Goal: Check status: Check status

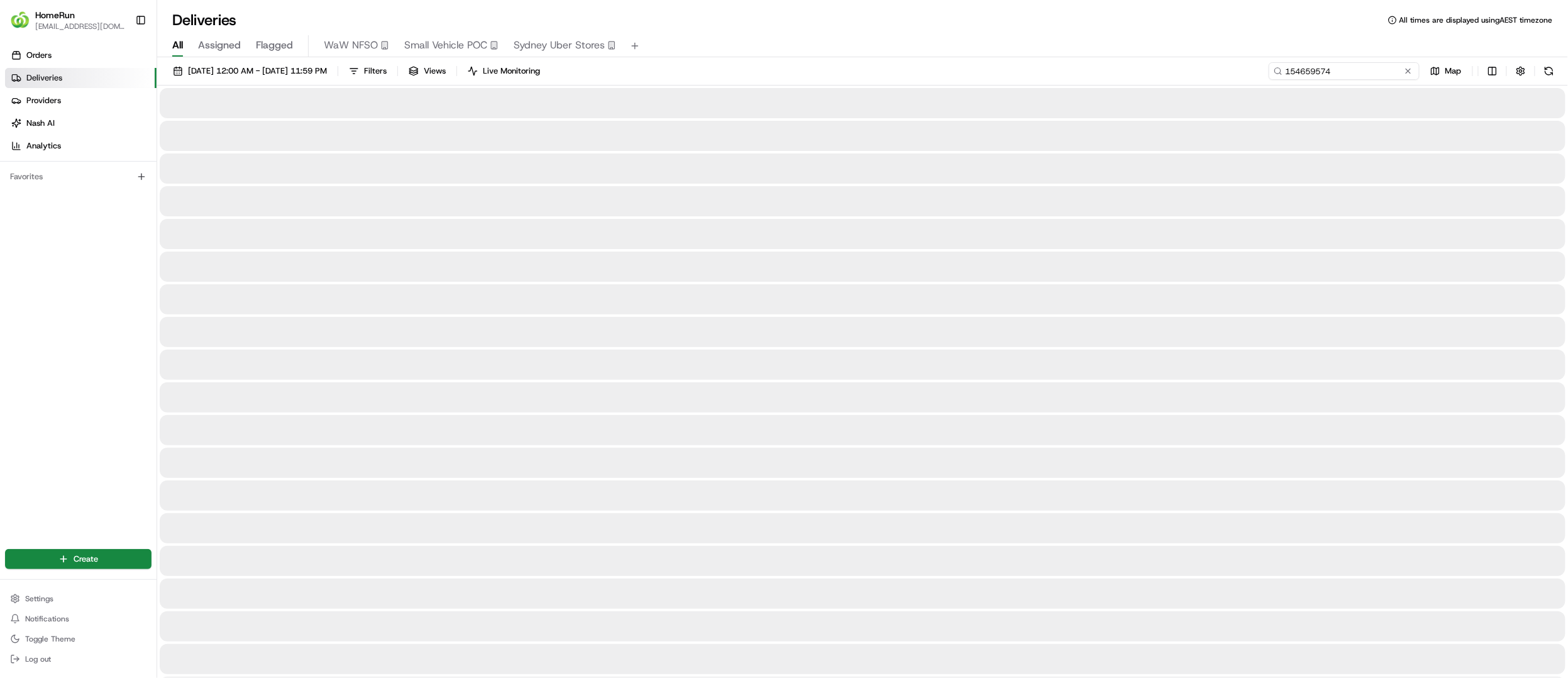
drag, startPoint x: 1383, startPoint y: 70, endPoint x: 1105, endPoint y: 70, distance: 278.0
click at [1105, 70] on div "22/08/2025 12:00 AM - 29/08/2025 11:59 PM Filters Views Live Monitoring 1546595…" at bounding box center [863, 73] width 1411 height 23
paste input "265902385"
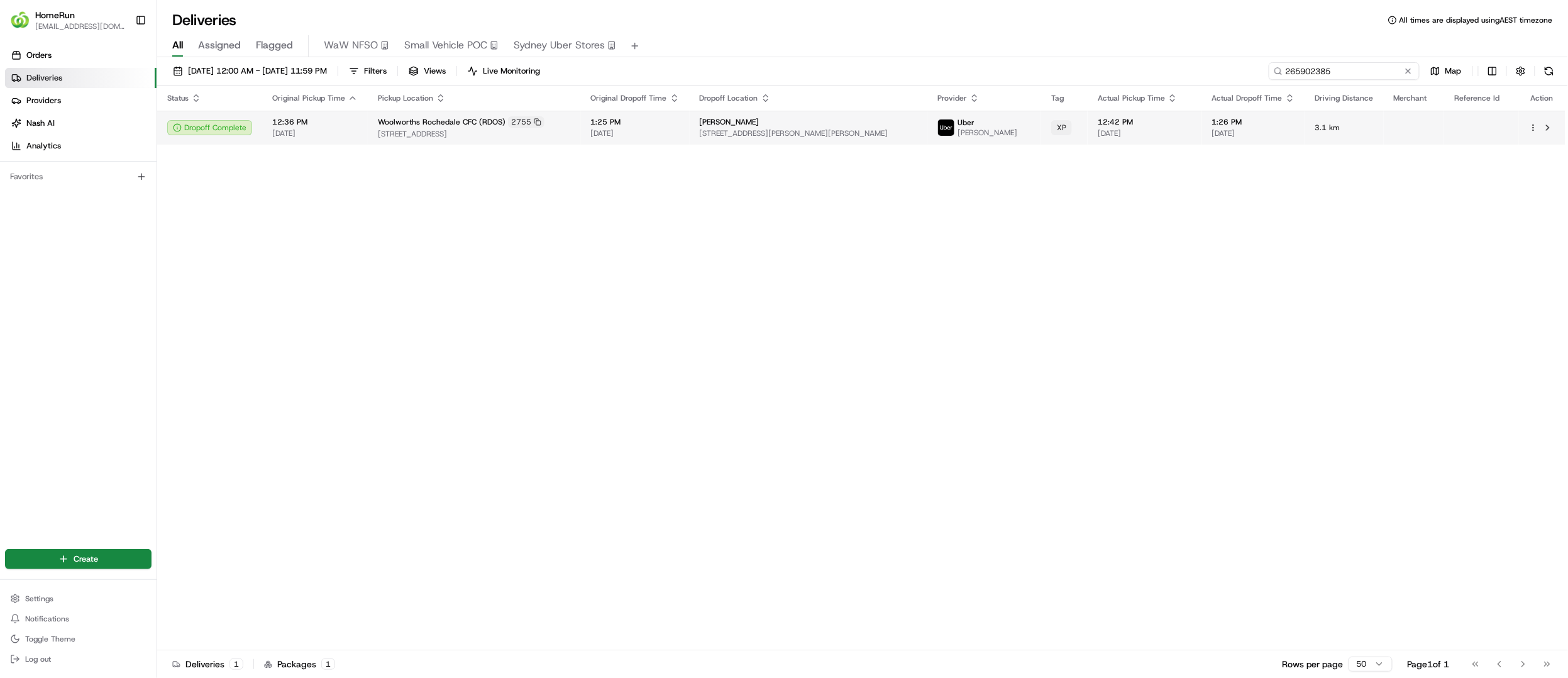
type input "265902385"
click at [668, 133] on span "[DATE]" at bounding box center [636, 133] width 89 height 10
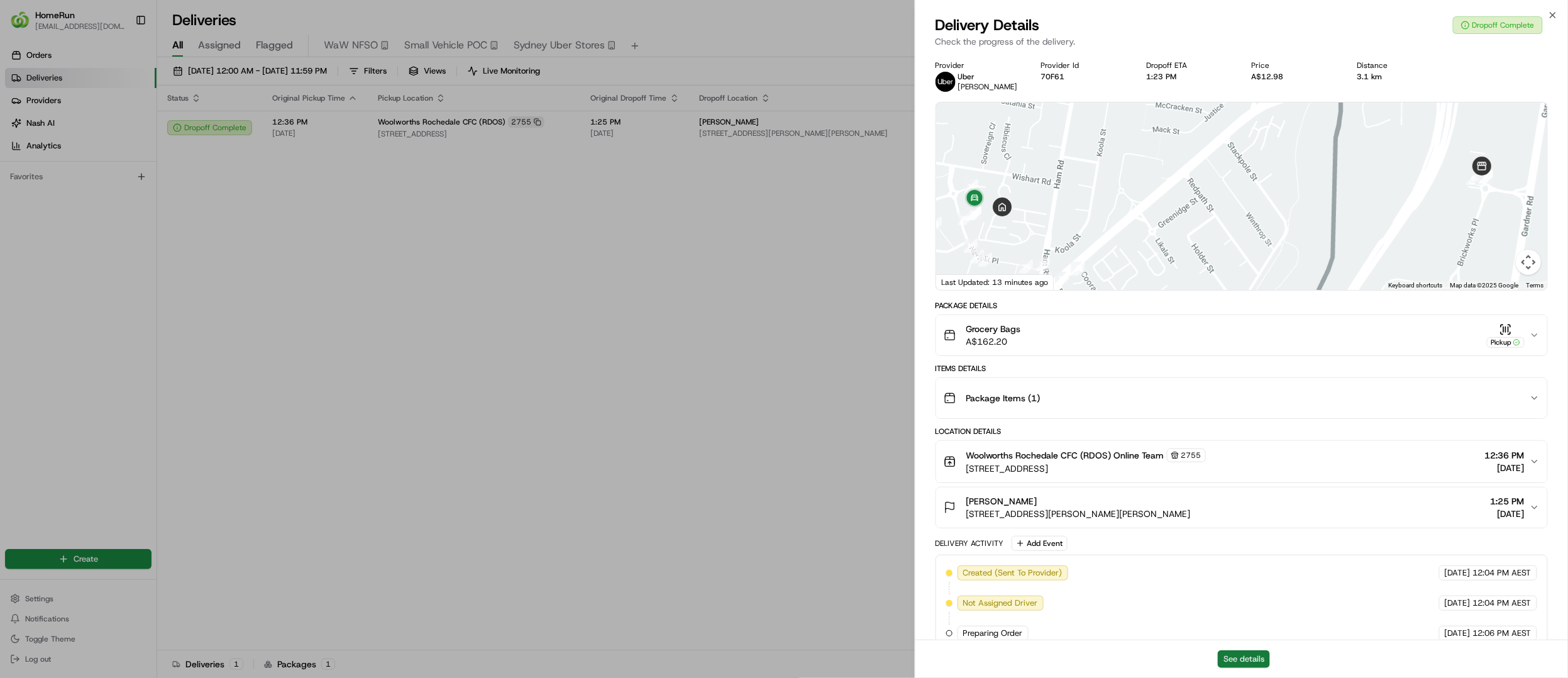
click at [1234, 658] on button "See details" at bounding box center [1244, 659] width 52 height 18
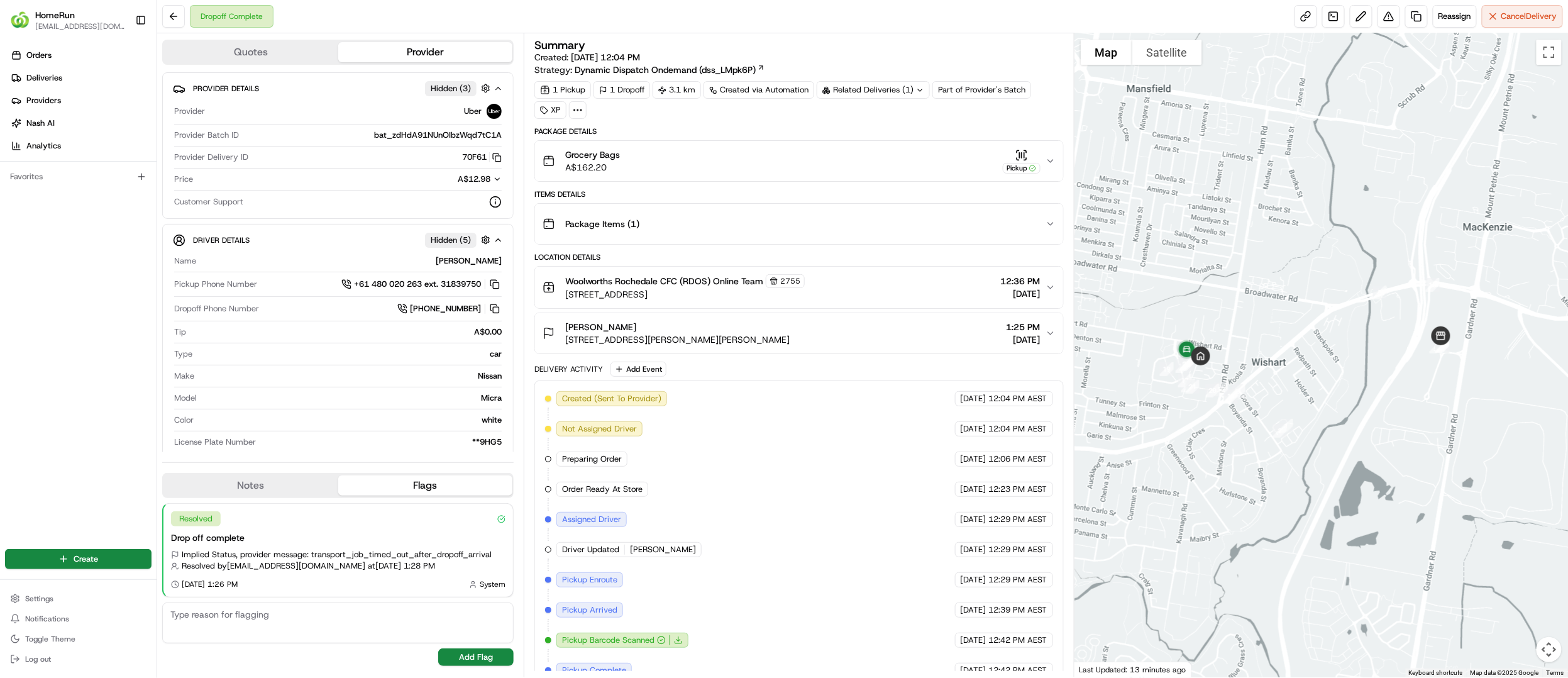
scroll to position [147, 0]
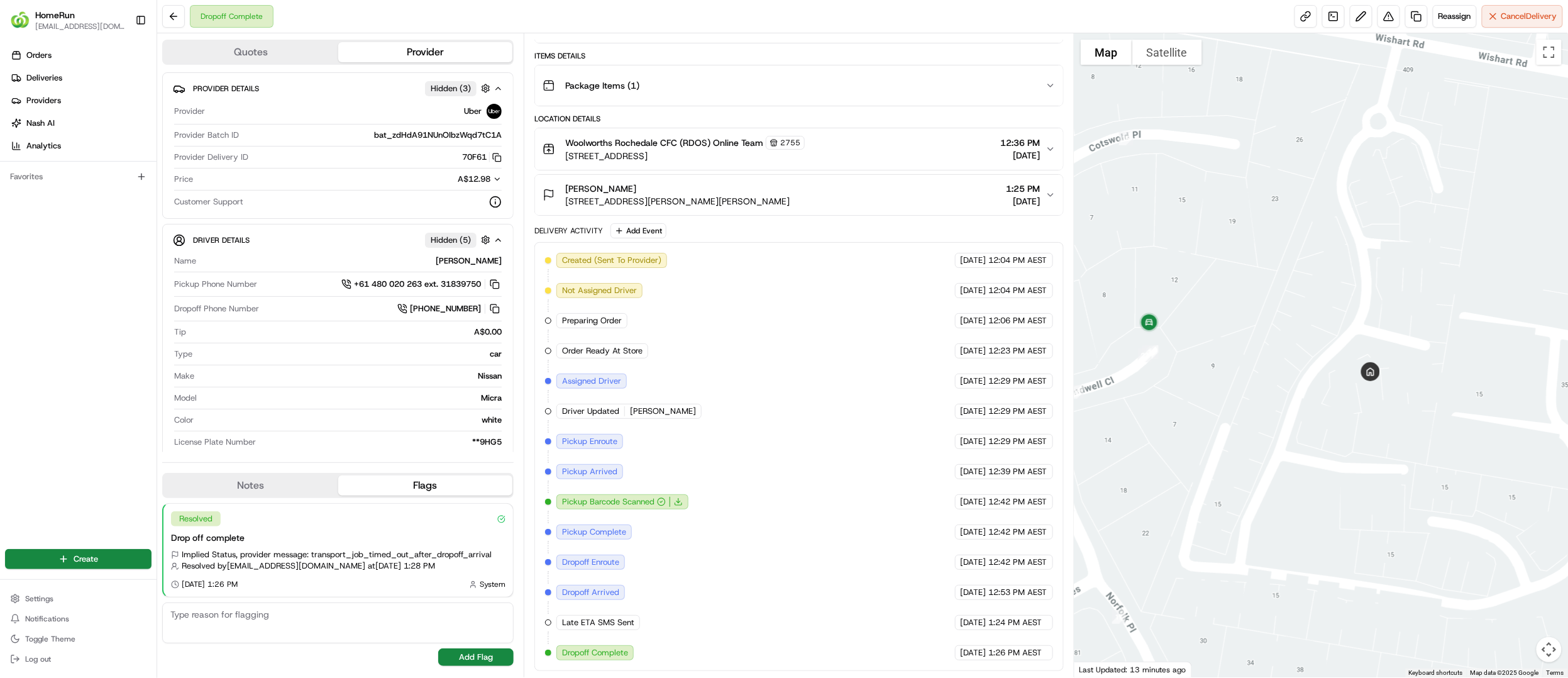
drag, startPoint x: 1329, startPoint y: 375, endPoint x: 1238, endPoint y: 322, distance: 105.3
click at [1238, 322] on div at bounding box center [1321, 355] width 493 height 644
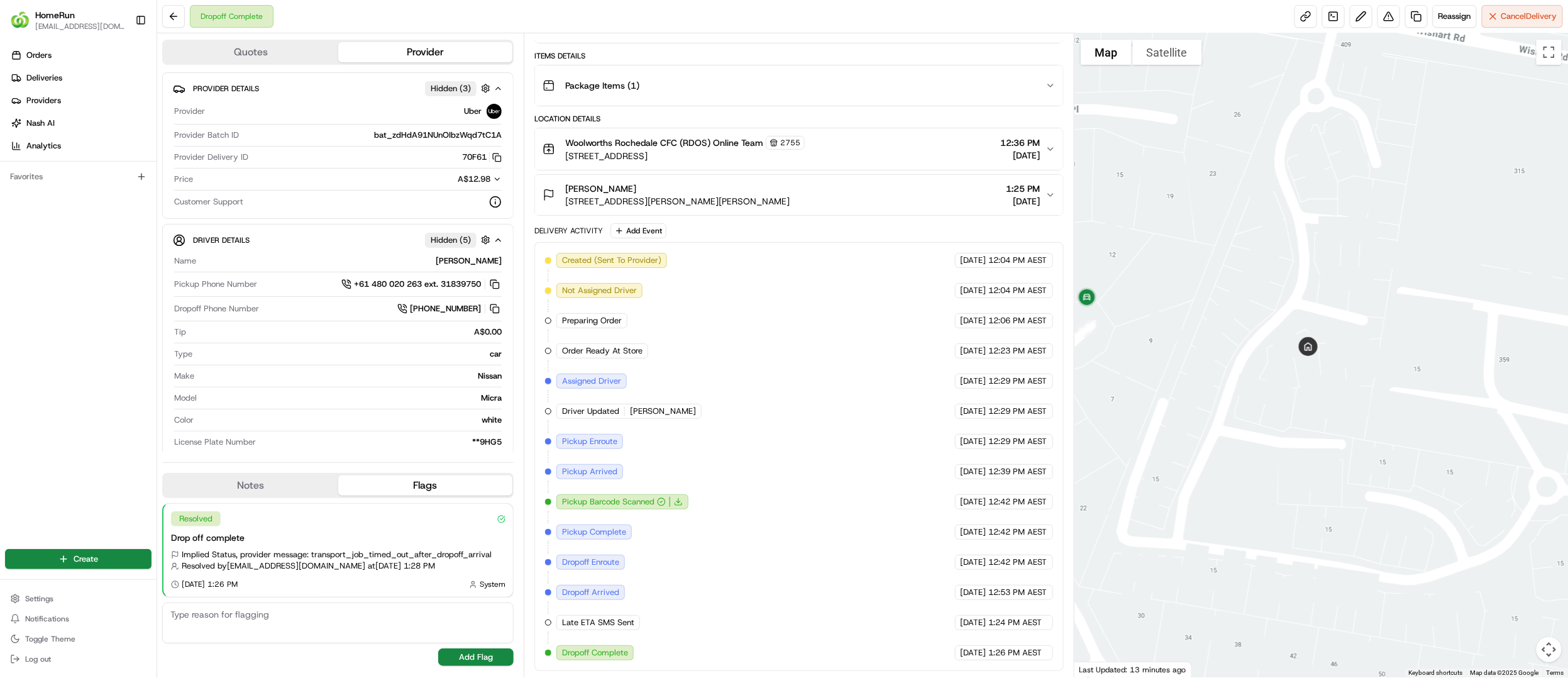
drag, startPoint x: 861, startPoint y: 403, endPoint x: 927, endPoint y: 397, distance: 66.3
click at [927, 397] on div "Created (Sent To Provider) Uber 22/08/2025 12:04 PM AEST Not Assigned Driver Ub…" at bounding box center [798, 456] width 507 height 407
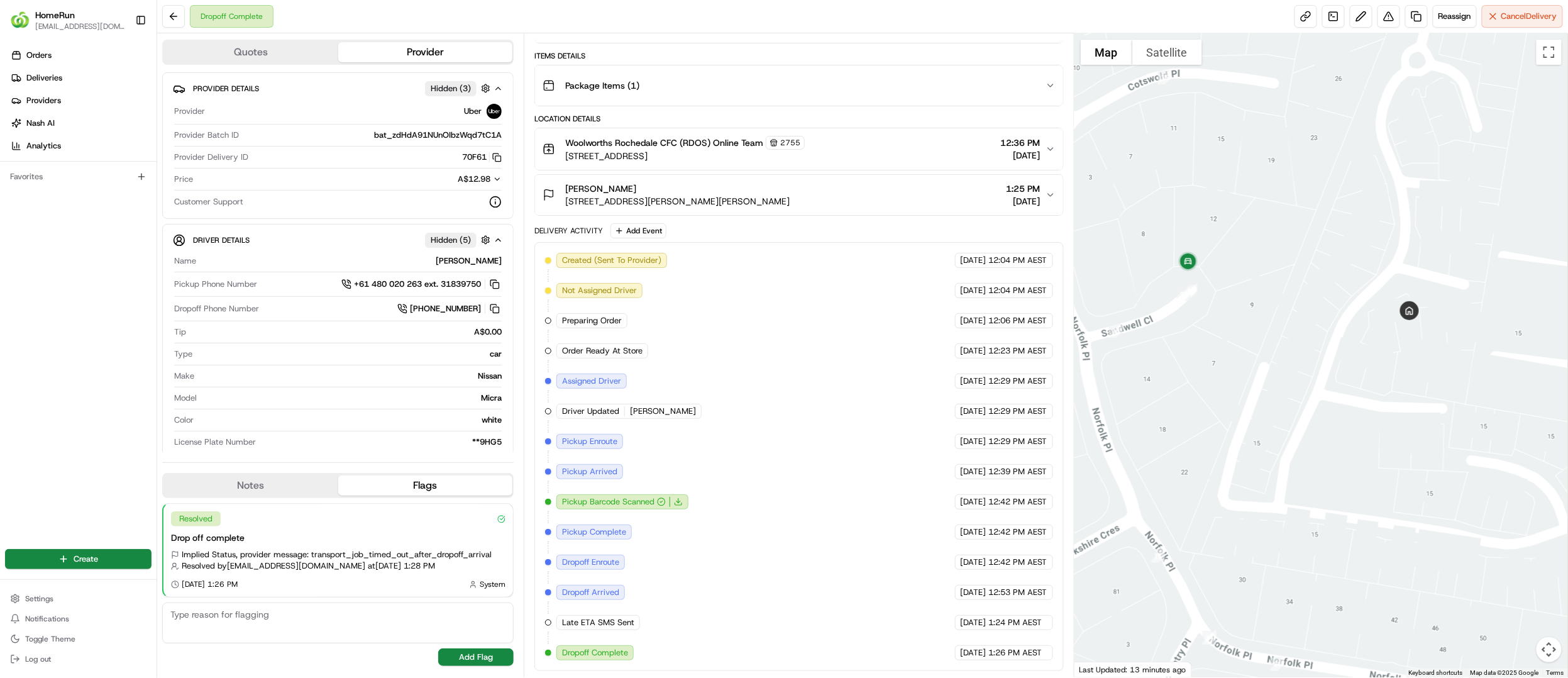
drag, startPoint x: 1176, startPoint y: 387, endPoint x: 1279, endPoint y: 351, distance: 109.1
click at [1279, 351] on div at bounding box center [1321, 355] width 493 height 644
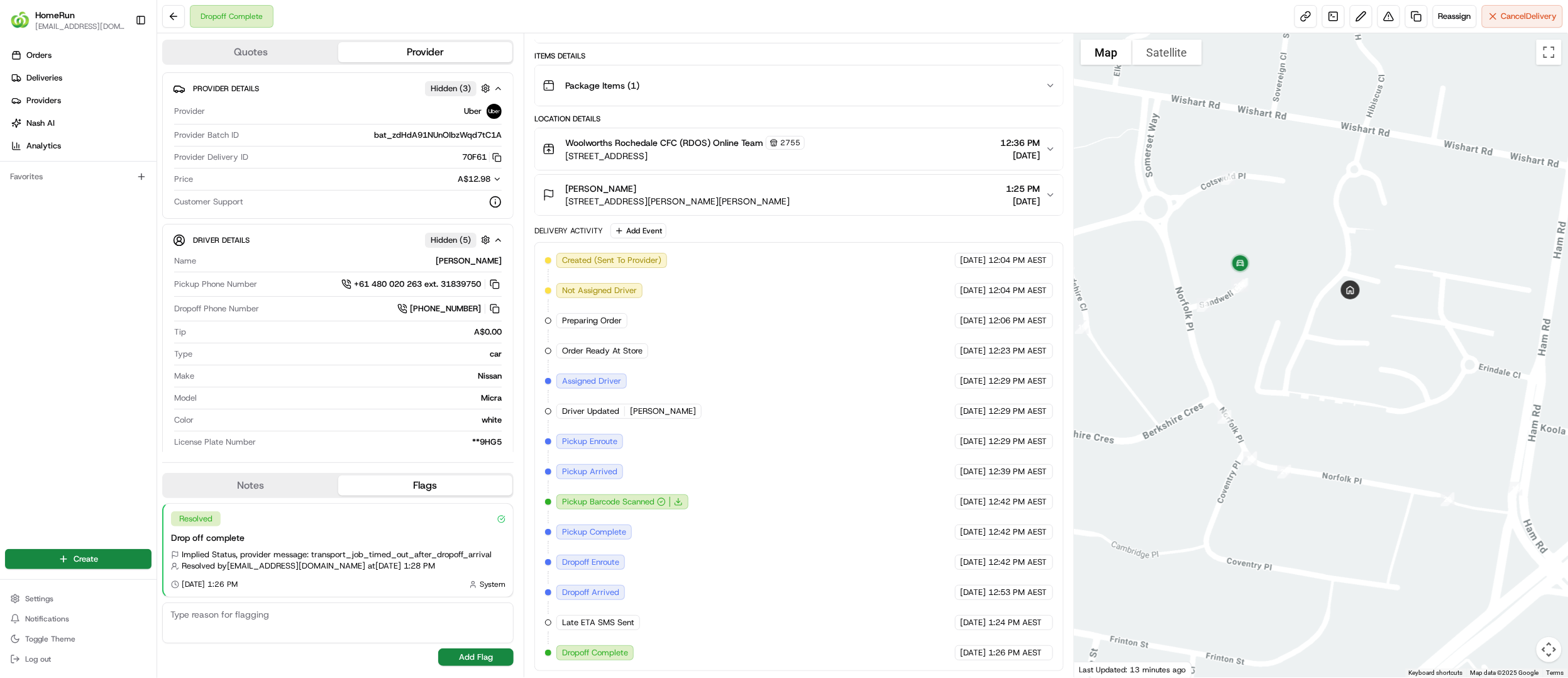
drag, startPoint x: 1185, startPoint y: 288, endPoint x: 1227, endPoint y: 301, distance: 44.0
click at [1227, 301] on div at bounding box center [1321, 355] width 493 height 644
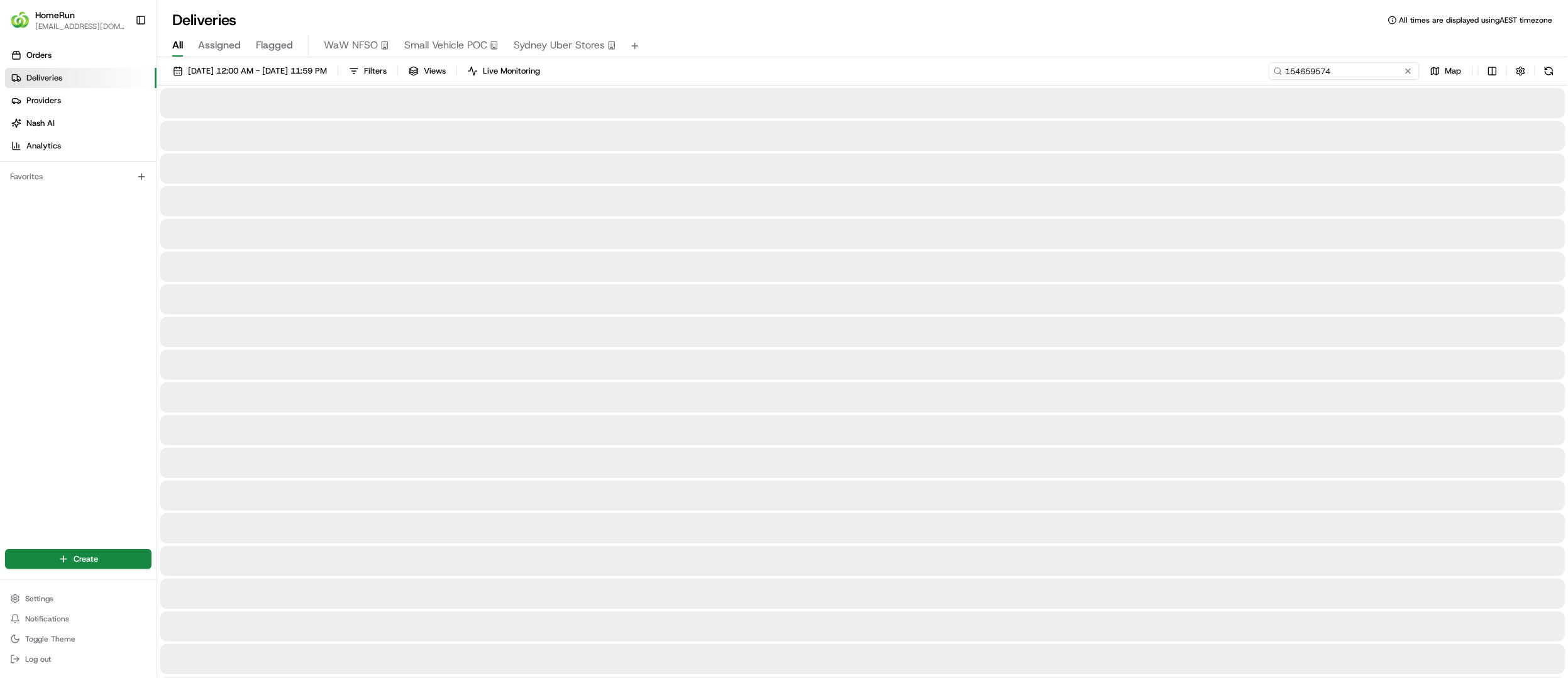
drag, startPoint x: 1367, startPoint y: 70, endPoint x: 1060, endPoint y: 75, distance: 307.0
click at [1060, 75] on div "[DATE] 12:00 AM - [DATE] 11:59 PM Filters Views Live Monitoring 154659574 Map" at bounding box center [863, 73] width 1411 height 23
paste input "265653648"
type input "265653648"
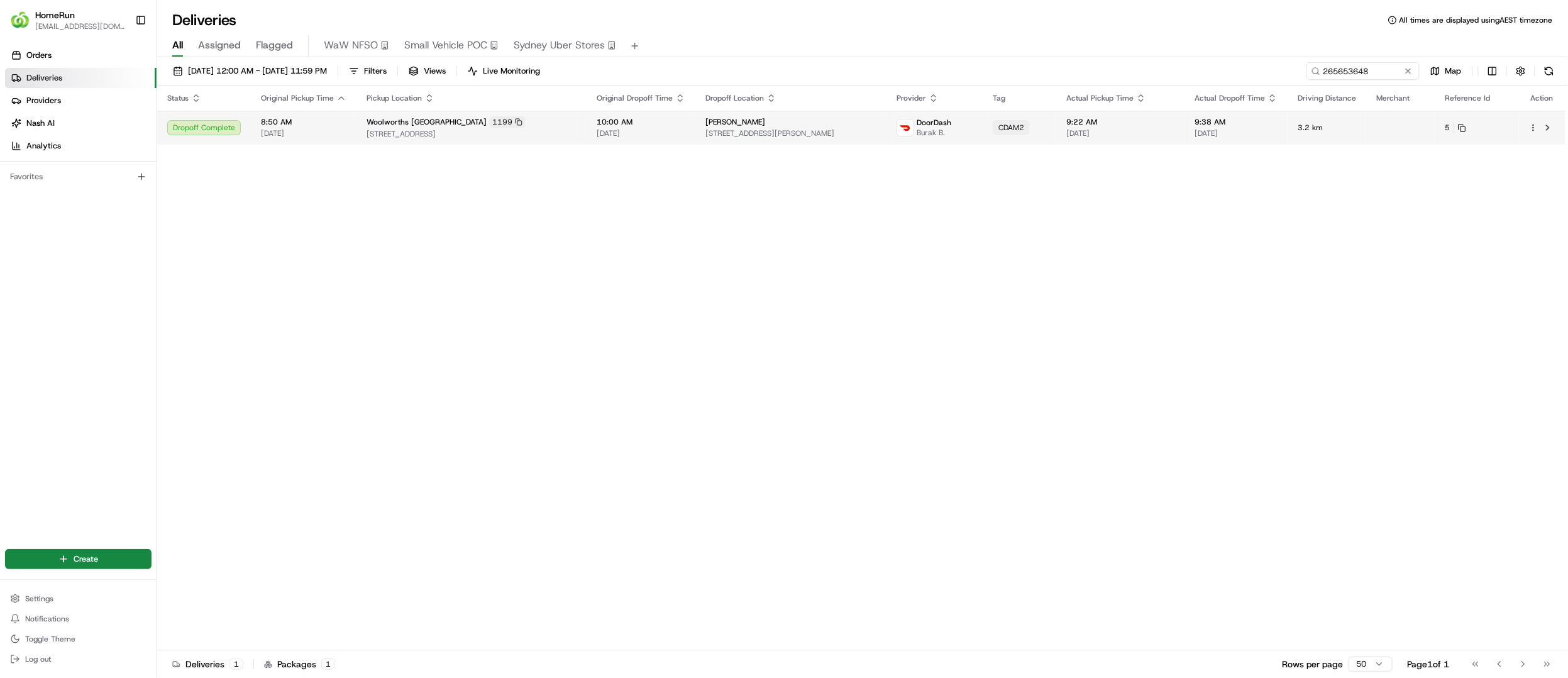
click at [669, 140] on td "10:00 AM [DATE]" at bounding box center [641, 127] width 108 height 34
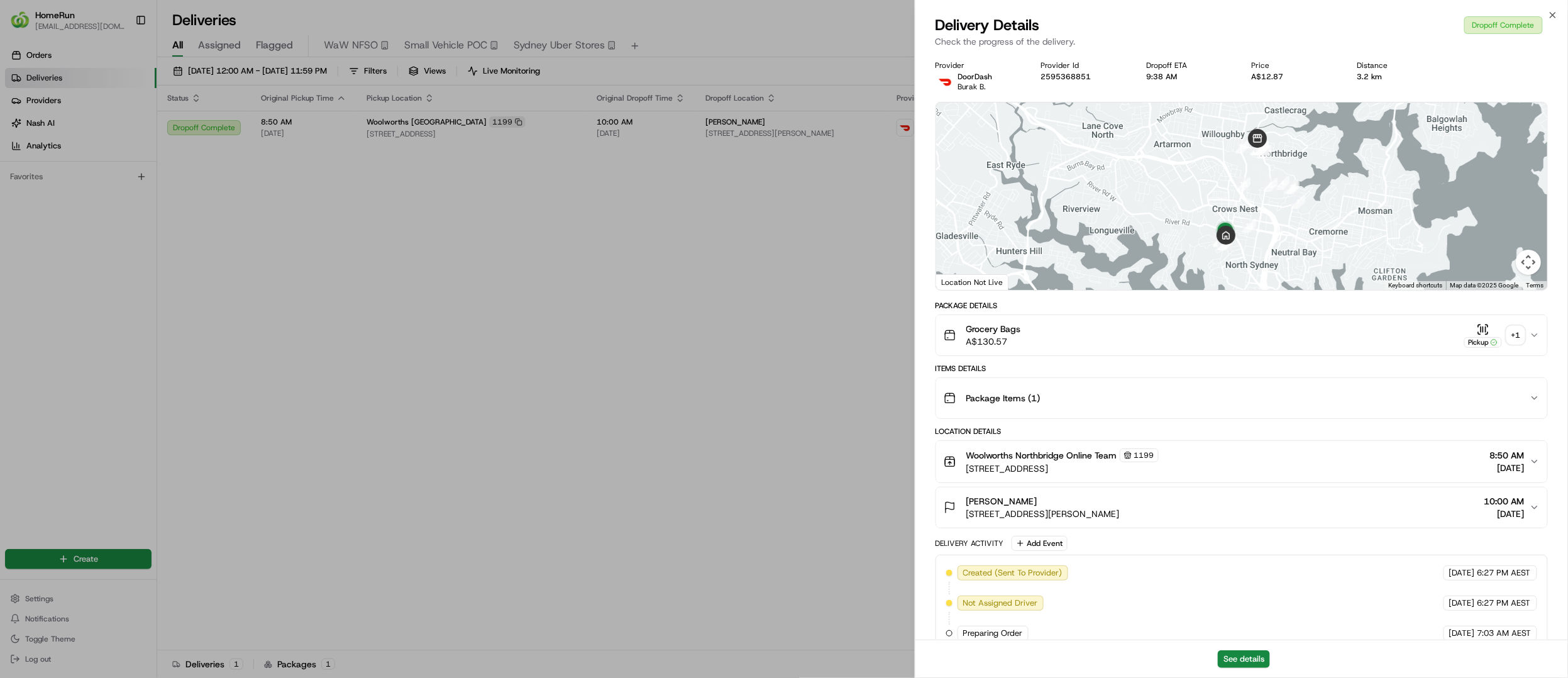
click at [1514, 332] on div "+ 1" at bounding box center [1516, 335] width 18 height 18
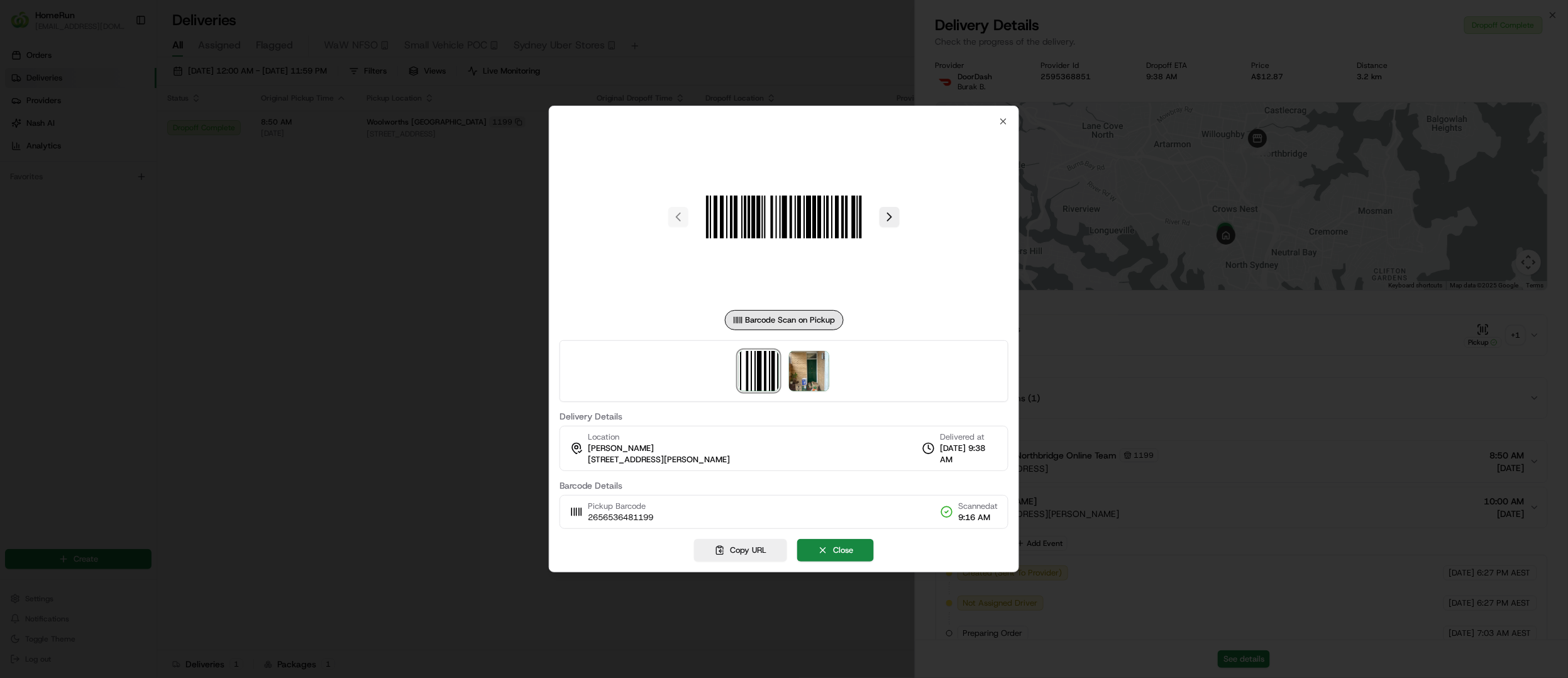
click at [833, 377] on div at bounding box center [784, 371] width 449 height 61
click at [816, 375] on img at bounding box center [809, 370] width 40 height 40
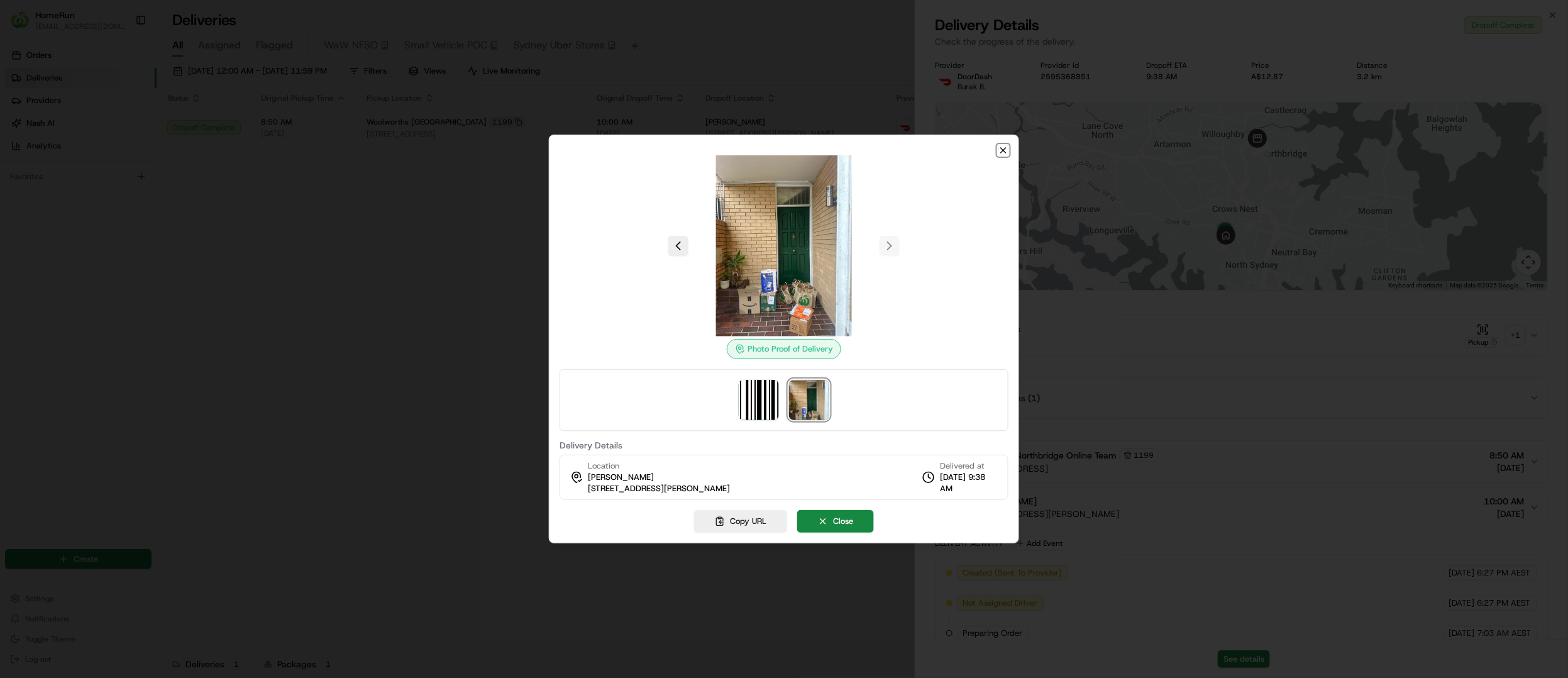
click at [1006, 152] on icon "button" at bounding box center [1003, 149] width 5 height 5
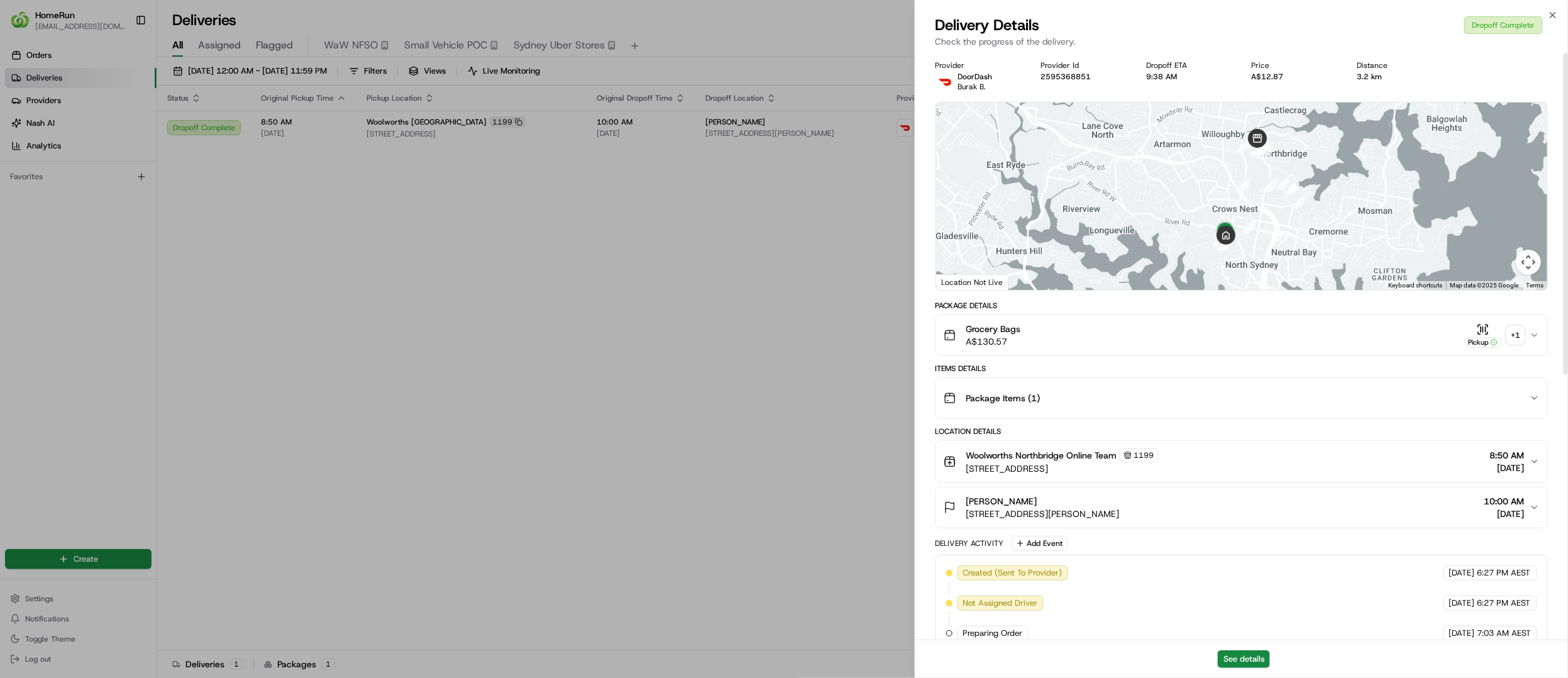
click at [1531, 333] on icon "button" at bounding box center [1535, 335] width 10 height 10
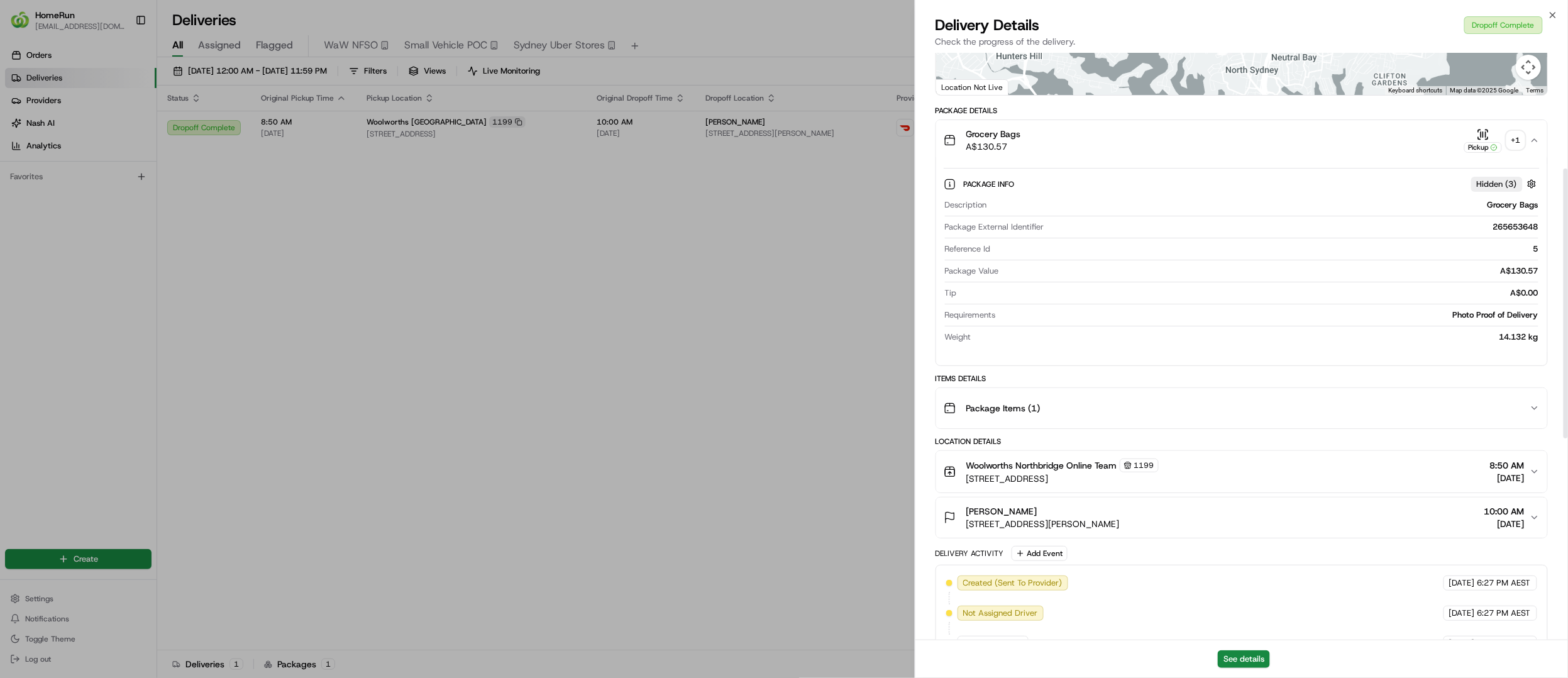
scroll to position [251, 0]
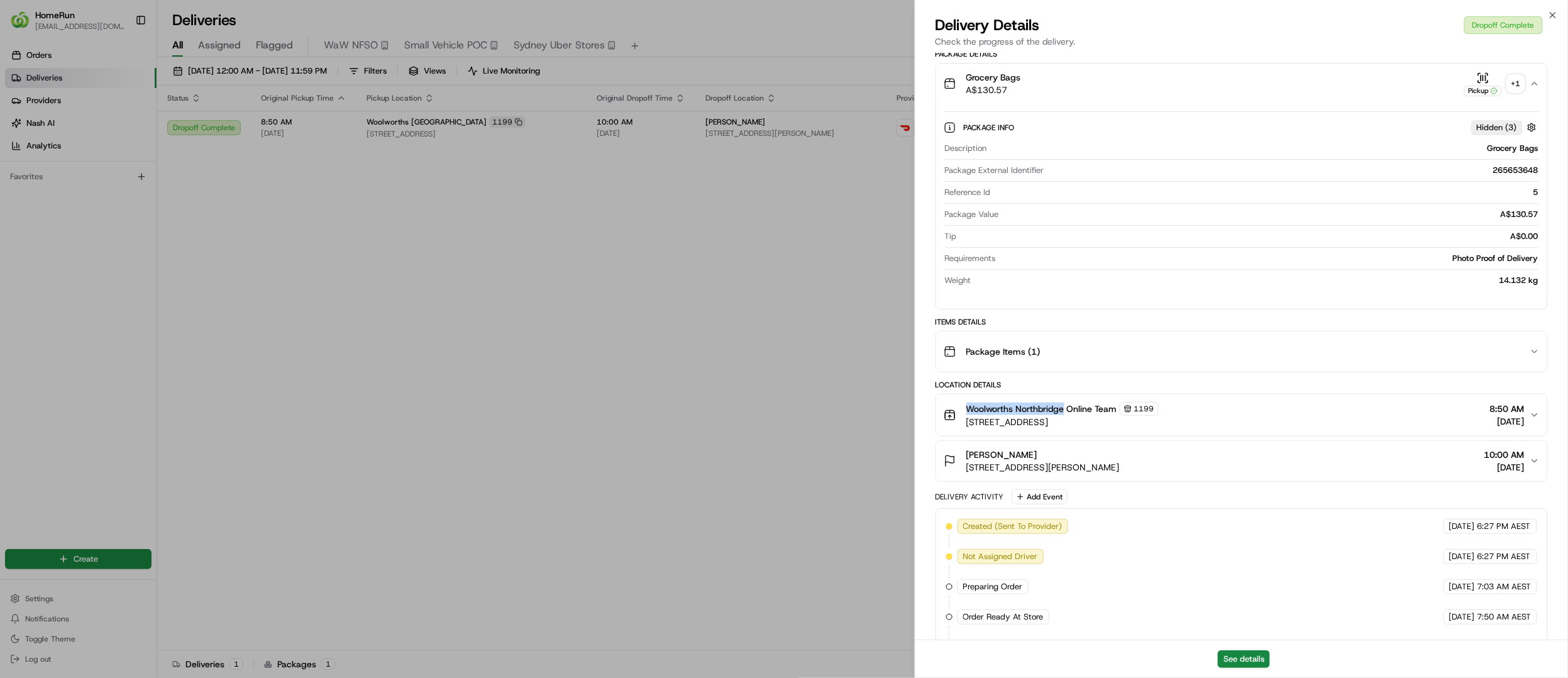
copy span "Woolworths [GEOGRAPHIC_DATA]"
drag, startPoint x: 964, startPoint y: 413, endPoint x: 1065, endPoint y: 415, distance: 101.0
click at [1065, 415] on div "Woolworths Northbridge Online Team 1199 [STREET_ADDRESS]" at bounding box center [1052, 415] width 215 height 26
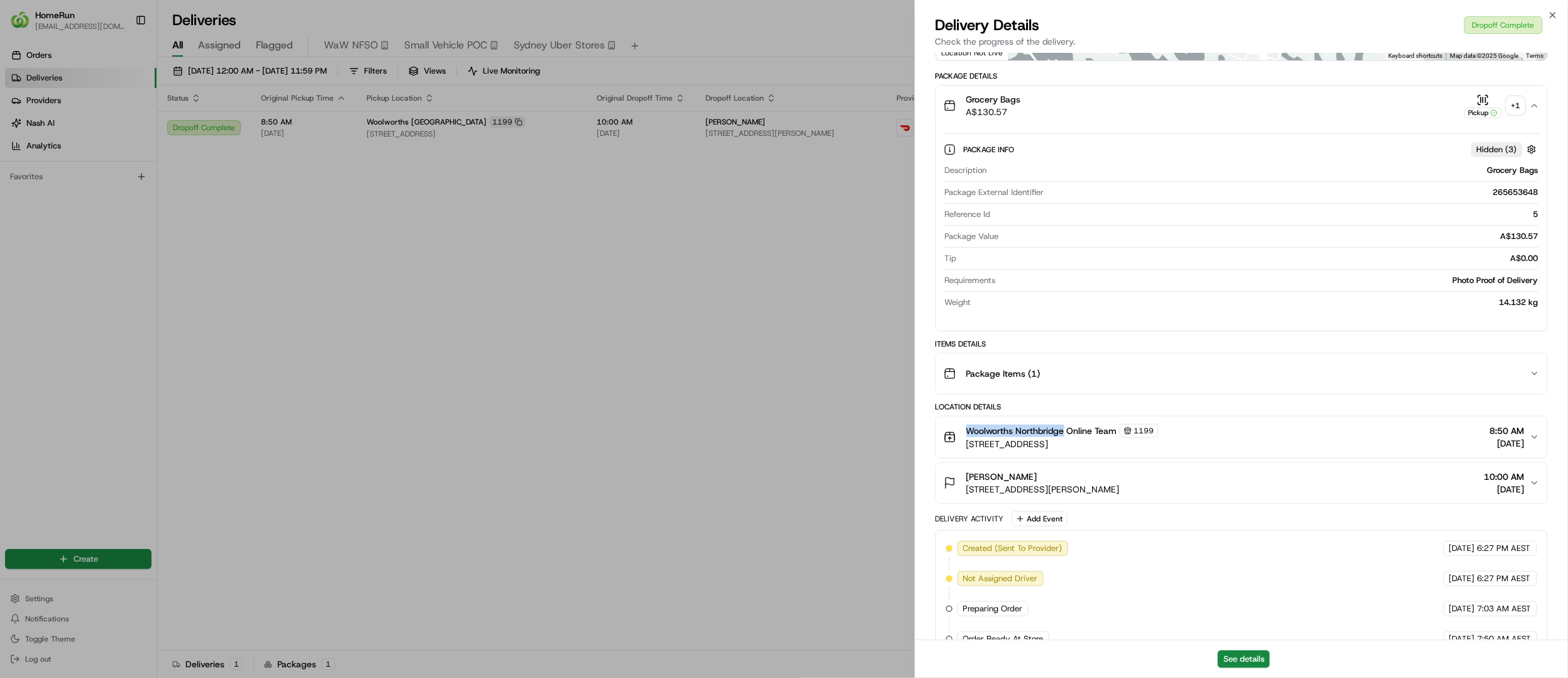
scroll to position [377, 0]
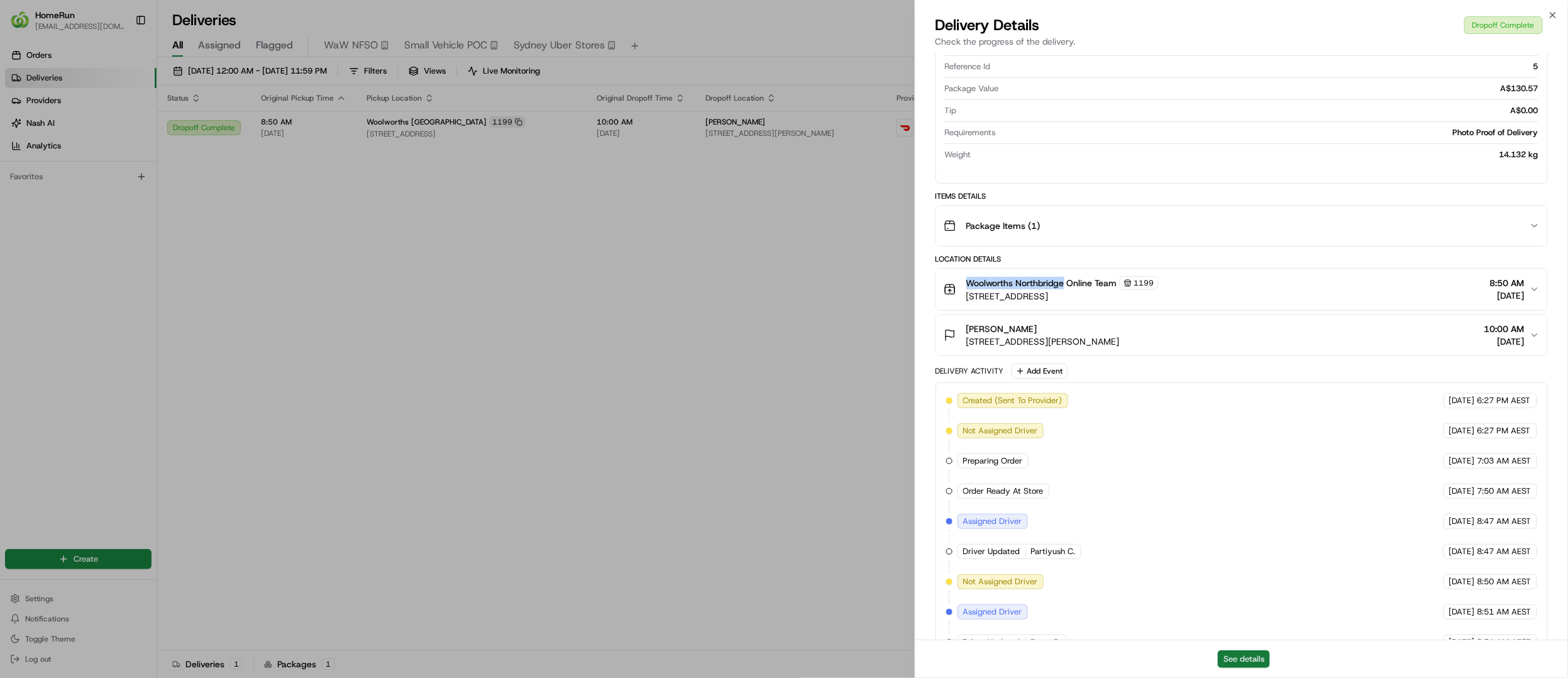
click at [1257, 666] on button "See details" at bounding box center [1244, 659] width 52 height 18
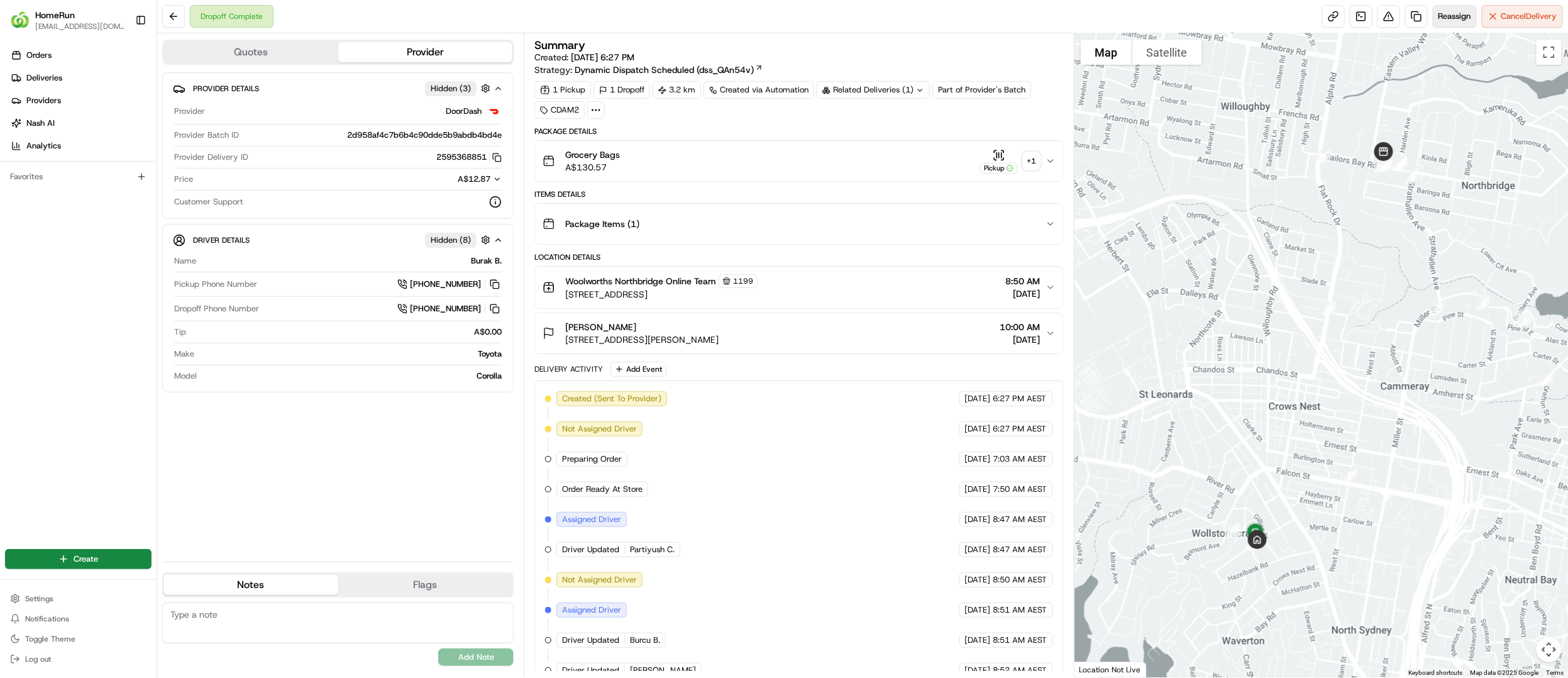
click at [1453, 22] on button "Reassign" at bounding box center [1455, 16] width 44 height 22
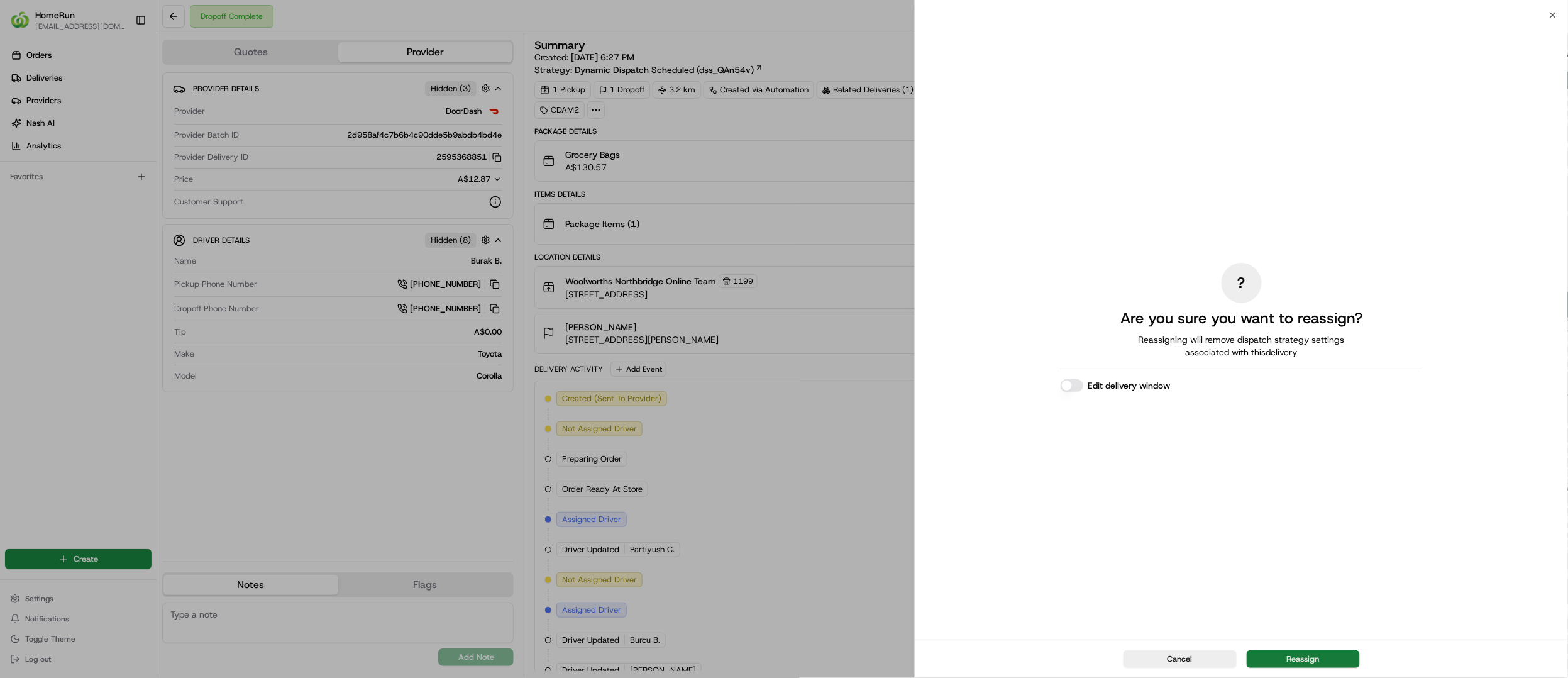
click at [1299, 659] on button "Reassign" at bounding box center [1304, 659] width 113 height 18
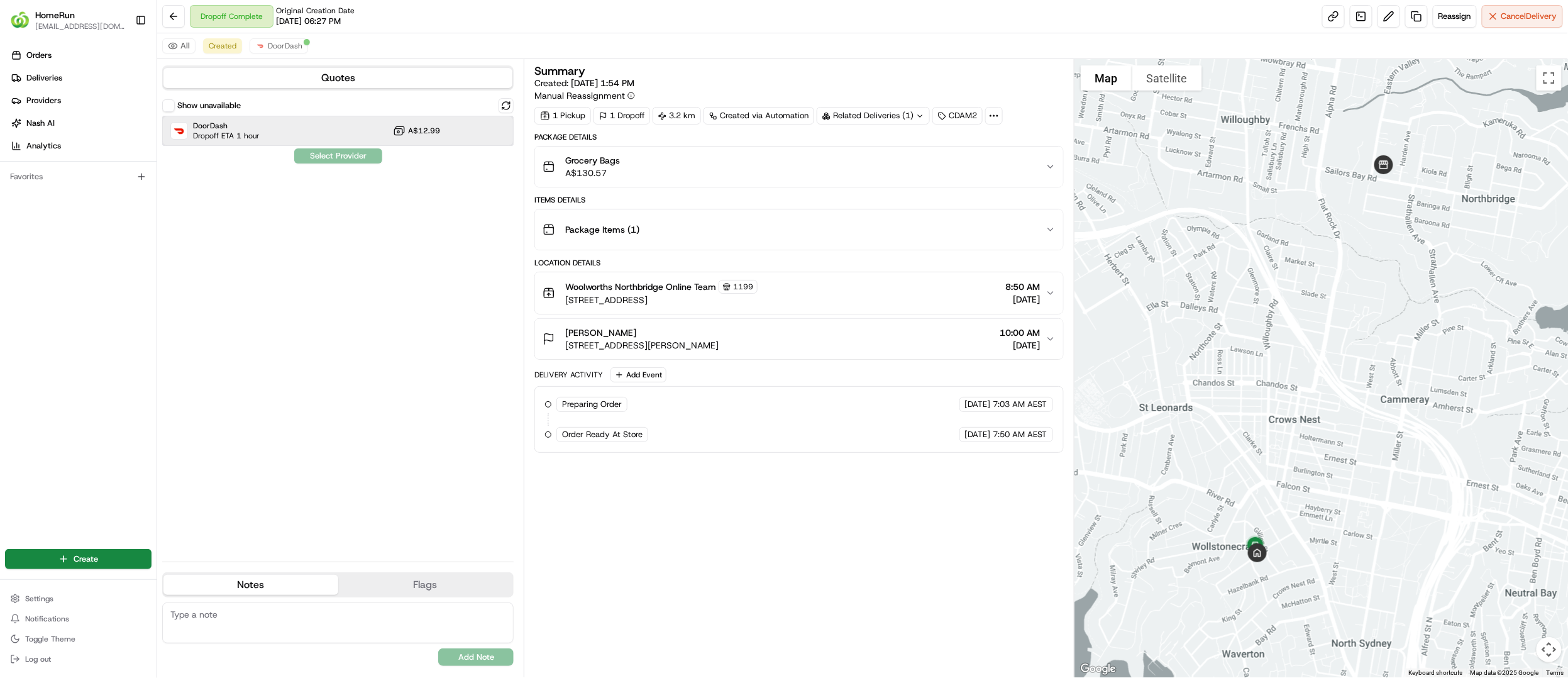
click at [232, 140] on span "Dropoff ETA 1 hour" at bounding box center [226, 135] width 67 height 10
click at [351, 161] on button "Assign Provider" at bounding box center [338, 156] width 89 height 15
